Goal: Feedback & Contribution: Submit feedback/report problem

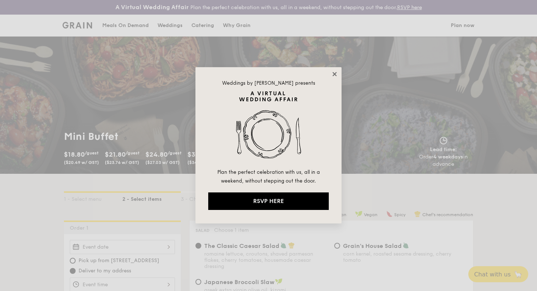
click at [334, 75] on icon at bounding box center [334, 74] width 7 height 7
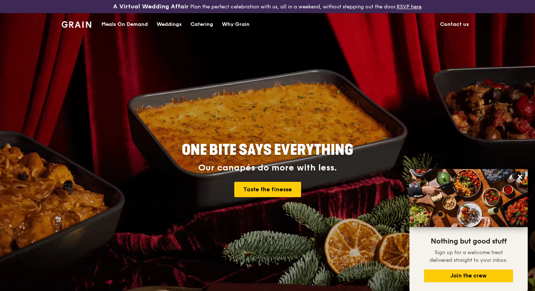
click at [458, 26] on link "Contact us" at bounding box center [455, 25] width 38 height 22
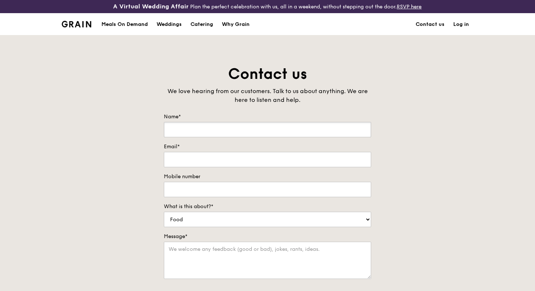
click at [234, 127] on input "Name*" at bounding box center [267, 129] width 207 height 15
type input "[PERSON_NAME]"
click at [231, 160] on input "Email*" at bounding box center [267, 159] width 207 height 15
type input "[EMAIL_ADDRESS][DOMAIN_NAME]"
click at [219, 194] on input "Mobile number" at bounding box center [267, 189] width 207 height 15
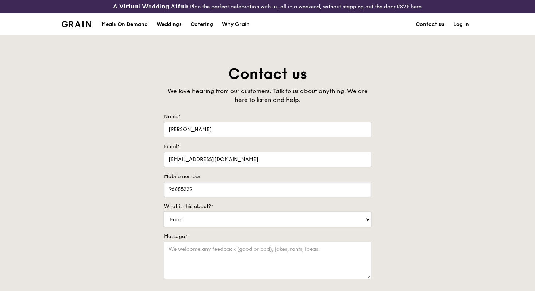
type input "96885229"
click at [240, 221] on select "Food Service Billing/Payment Catering Others" at bounding box center [267, 219] width 207 height 15
select select "Catering"
click at [164, 212] on select "Food Service Billing/Payment Catering Others" at bounding box center [267, 219] width 207 height 15
click at [223, 253] on textarea "Message*" at bounding box center [267, 260] width 207 height 37
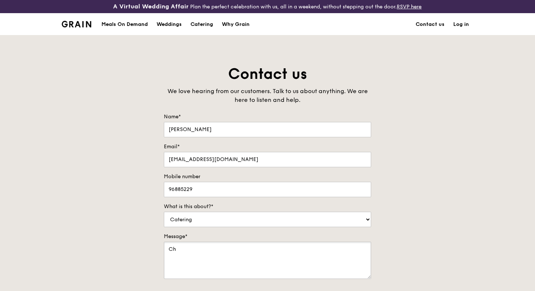
type textarea "C"
click at [225, 250] on textarea "Family Christmas meal for 14 pax on" at bounding box center [267, 260] width 207 height 37
click at [285, 253] on textarea "Family Christmas lunch for 14 pax on" at bounding box center [267, 260] width 207 height 37
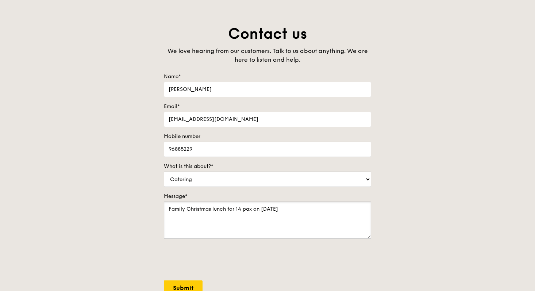
scroll to position [122, 0]
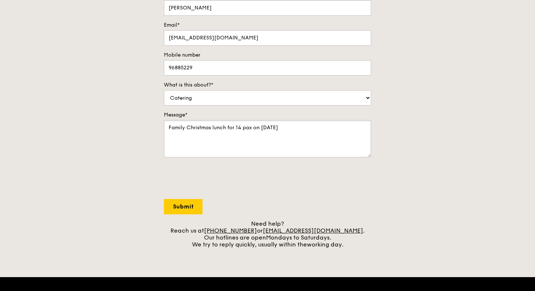
type textarea "Family Christmas lunch for 14 pax on [DATE]"
click at [187, 204] on input "Submit" at bounding box center [183, 206] width 39 height 15
select select "Food"
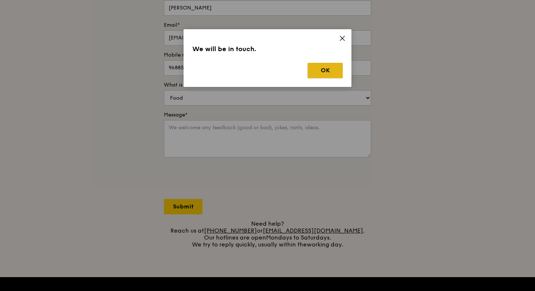
click at [327, 69] on button "OK" at bounding box center [325, 70] width 35 height 15
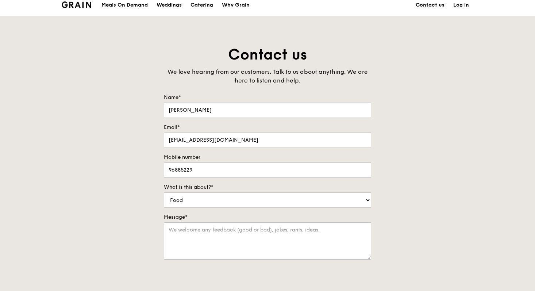
scroll to position [0, 0]
